Goal: Check status: Check status

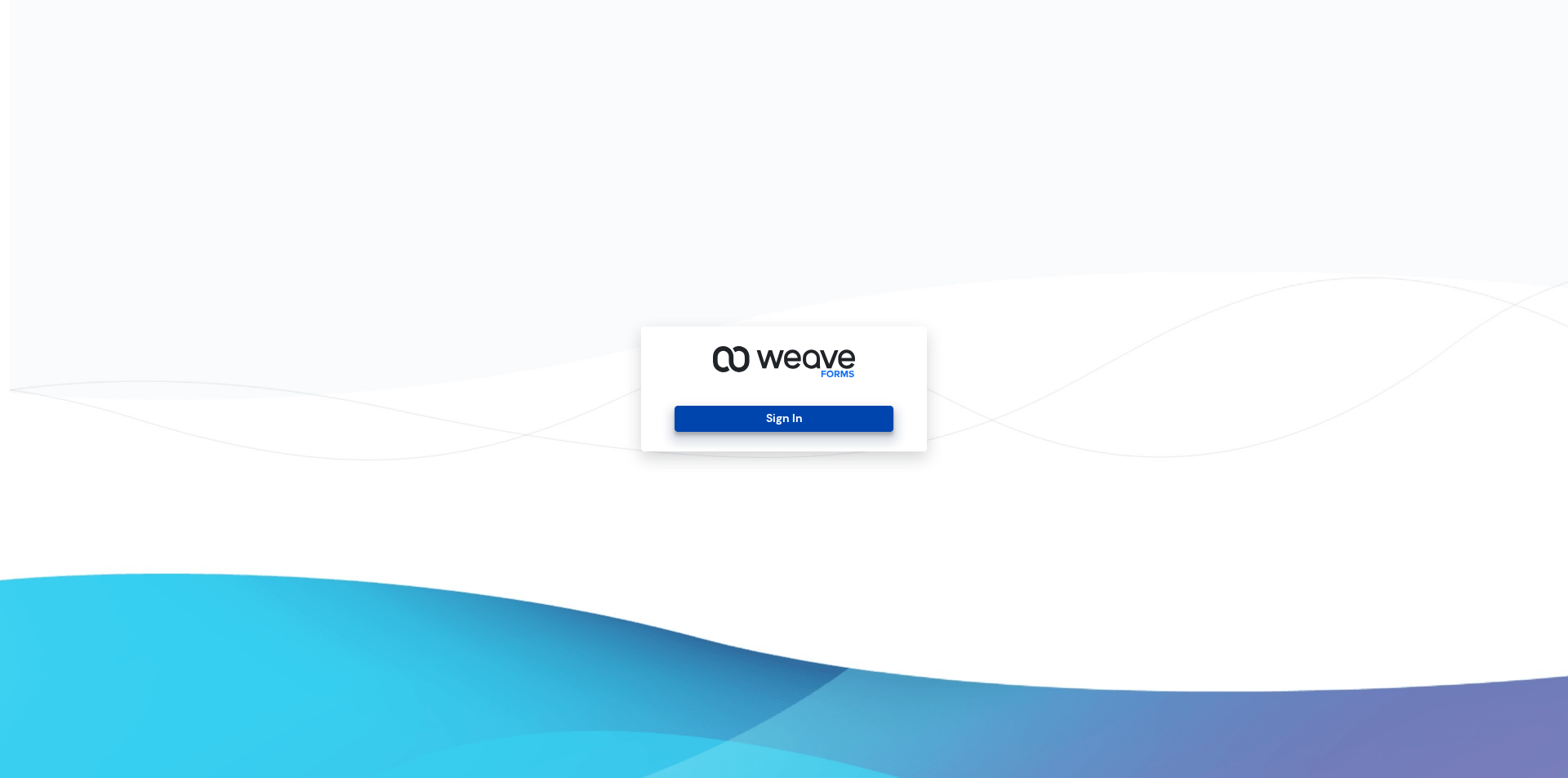
click at [772, 430] on button "Sign In" at bounding box center [784, 418] width 218 height 26
